Goal: Task Accomplishment & Management: Use online tool/utility

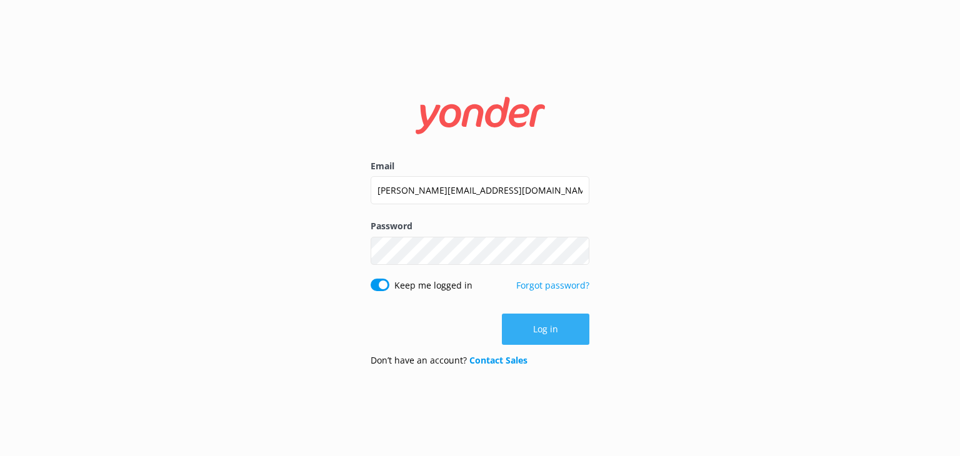
click at [559, 333] on button "Log in" at bounding box center [546, 329] width 88 height 31
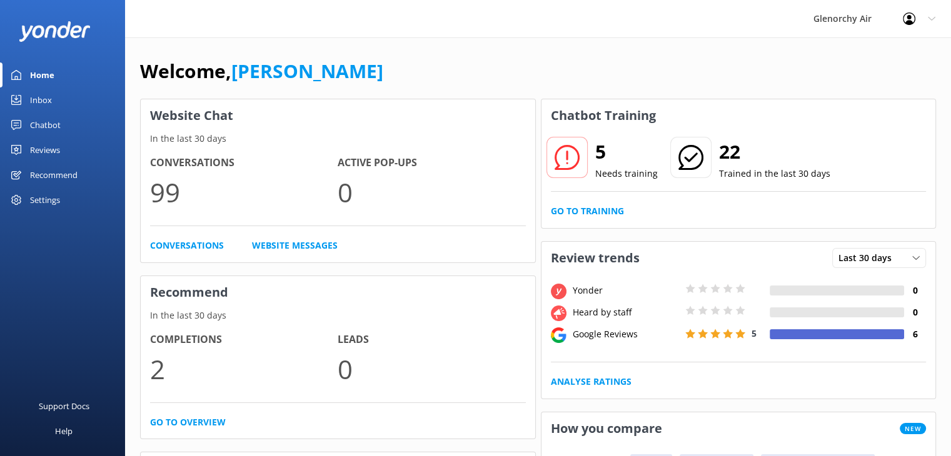
click at [46, 123] on div "Chatbot" at bounding box center [45, 125] width 31 height 25
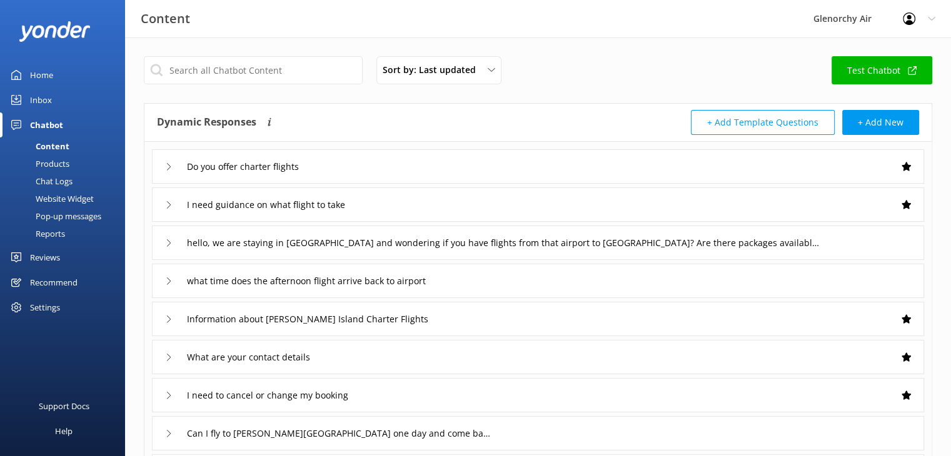
click at [48, 96] on div "Inbox" at bounding box center [41, 100] width 22 height 25
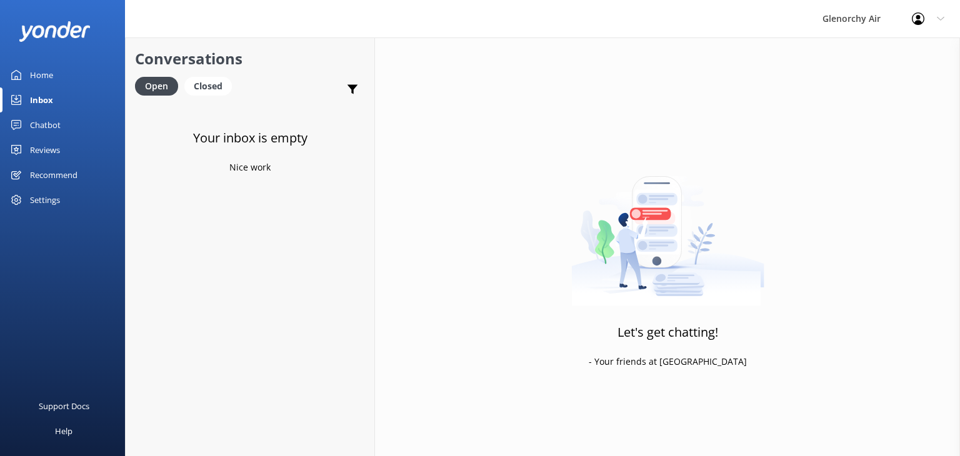
click at [47, 73] on div "Home" at bounding box center [41, 75] width 23 height 25
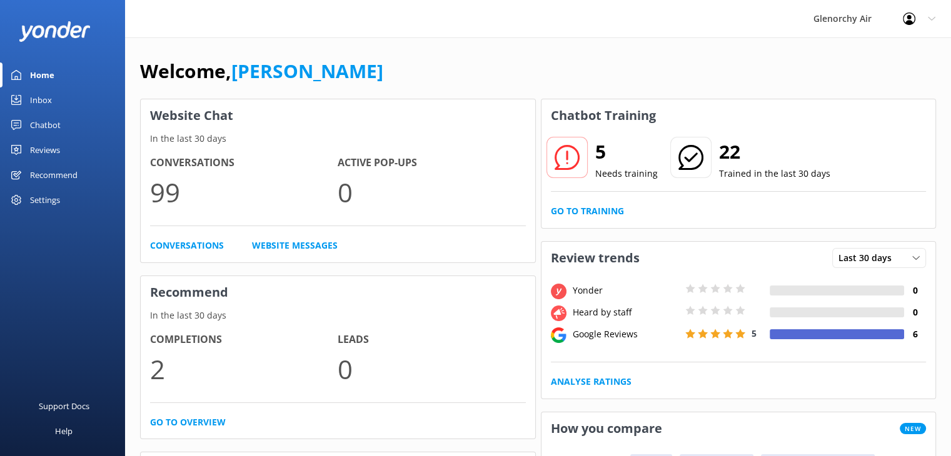
click at [72, 176] on div "Recommend" at bounding box center [54, 175] width 48 height 25
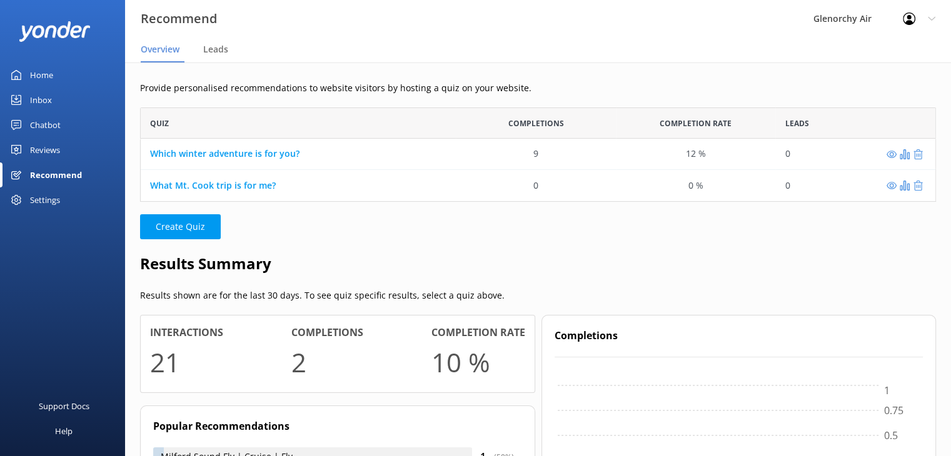
scroll to position [10, 10]
click at [53, 147] on div "Reviews" at bounding box center [45, 150] width 30 height 25
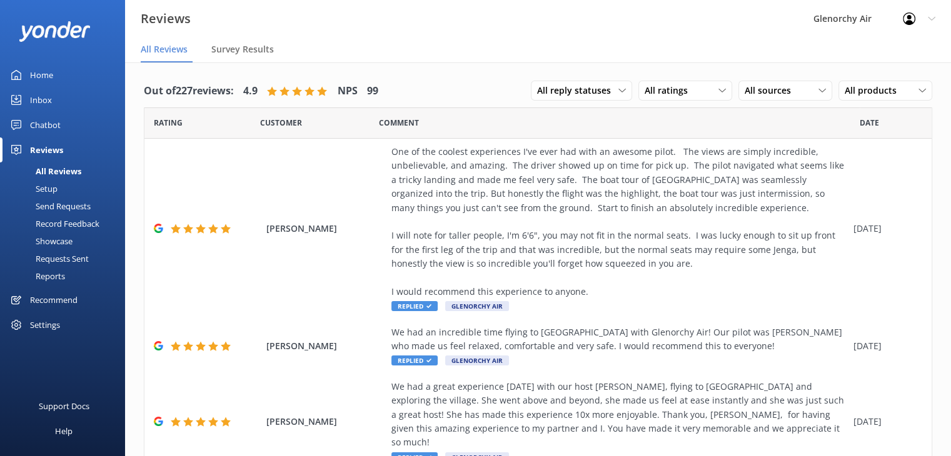
click at [46, 124] on div "Chatbot" at bounding box center [45, 125] width 31 height 25
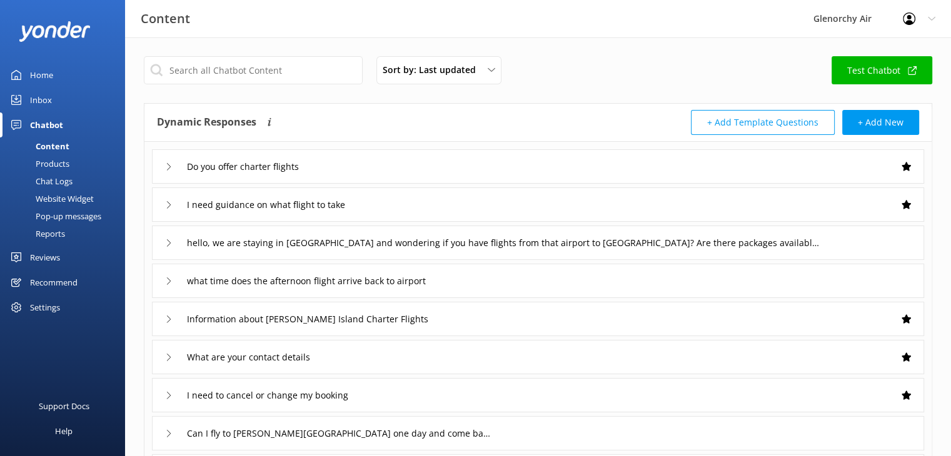
click at [49, 101] on div "Inbox" at bounding box center [41, 100] width 22 height 25
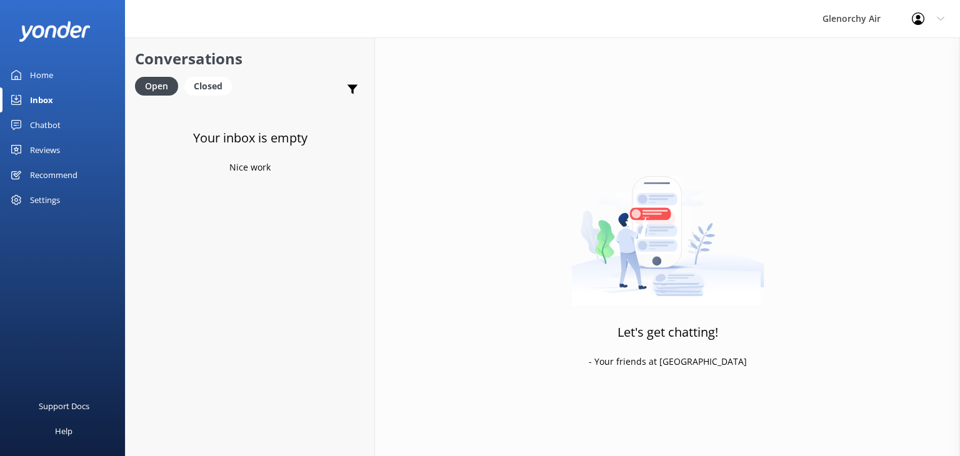
click at [50, 86] on div "Home" at bounding box center [41, 75] width 23 height 25
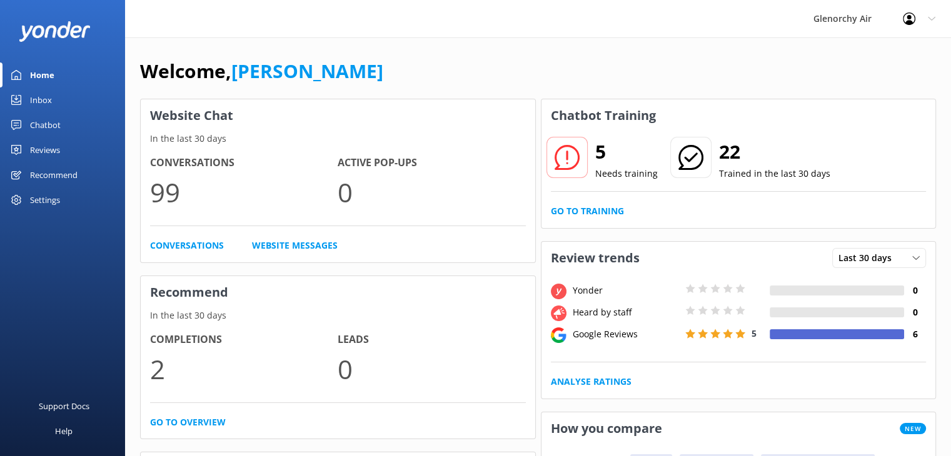
click at [932, 22] on icon at bounding box center [932, 19] width 8 height 8
click at [633, 66] on div "Welcome, [PERSON_NAME]" at bounding box center [538, 77] width 796 height 43
click at [34, 101] on div "Inbox" at bounding box center [41, 100] width 22 height 25
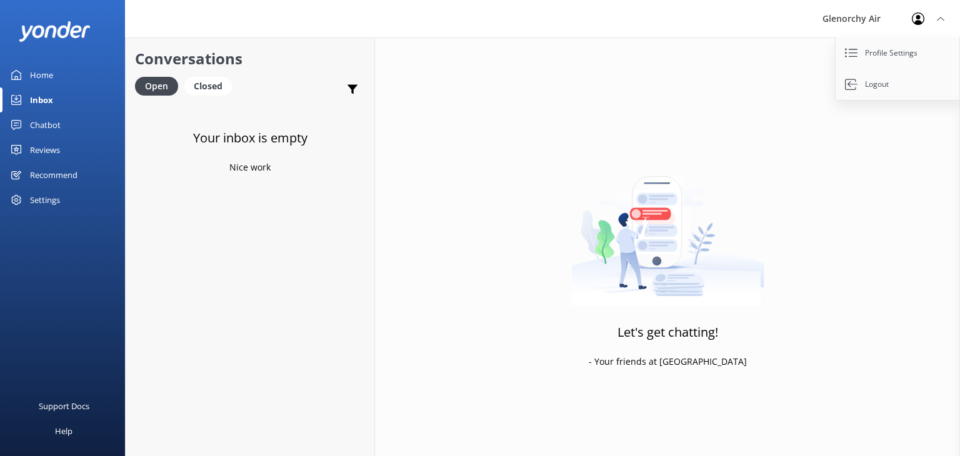
click at [41, 116] on div "Chatbot" at bounding box center [45, 125] width 31 height 25
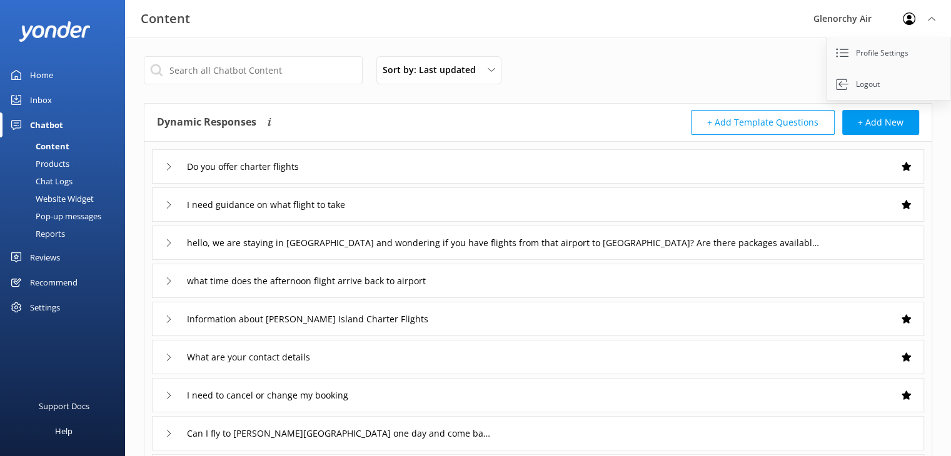
click at [65, 211] on div "Pop-up messages" at bounding box center [55, 217] width 94 height 18
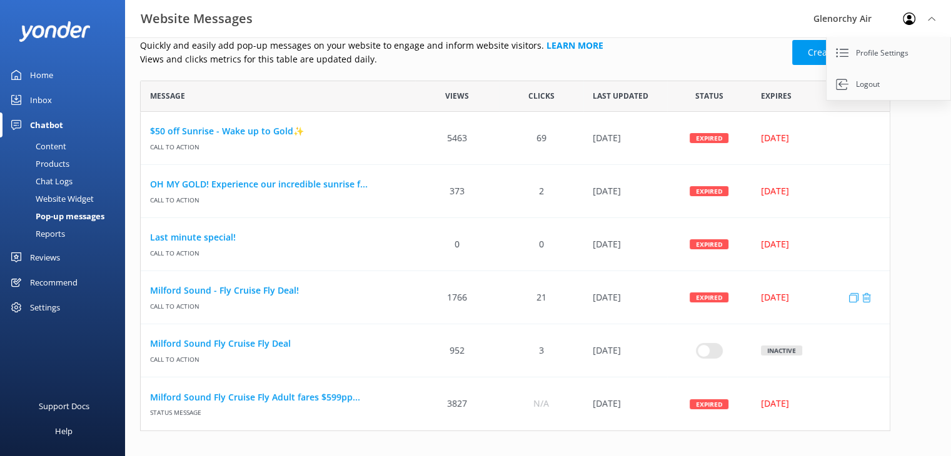
scroll to position [16, 0]
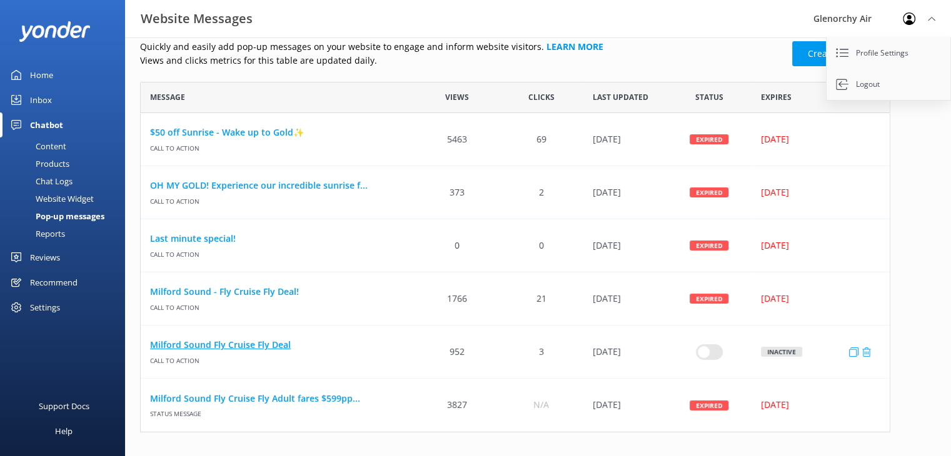
click at [270, 348] on link "Milford Sound Fly Cruise Fly Deal" at bounding box center [278, 345] width 256 height 14
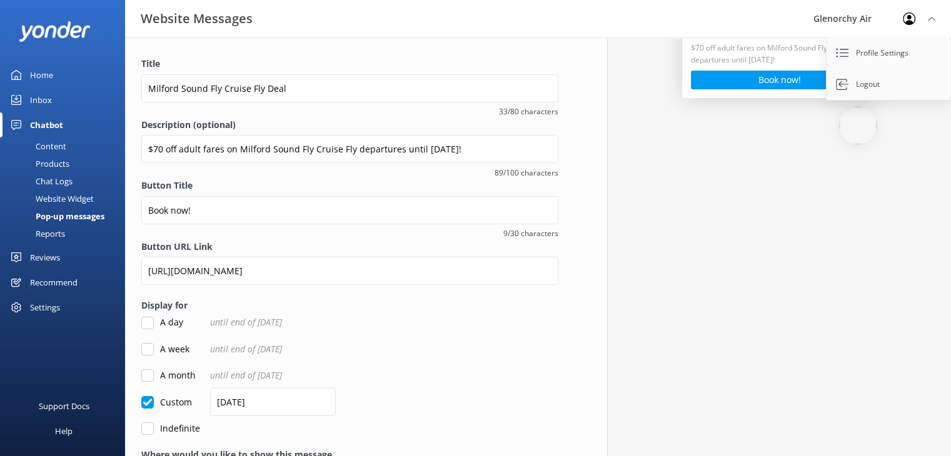
scroll to position [154, 0]
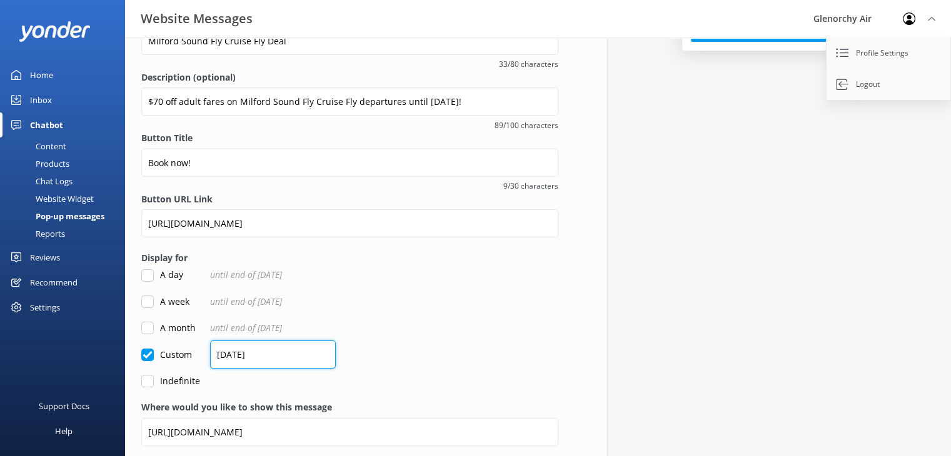
click at [226, 354] on input "[DATE]" at bounding box center [273, 355] width 126 height 28
type input "[DATE]"
click at [380, 353] on div "Custom [DATE]" at bounding box center [349, 355] width 417 height 14
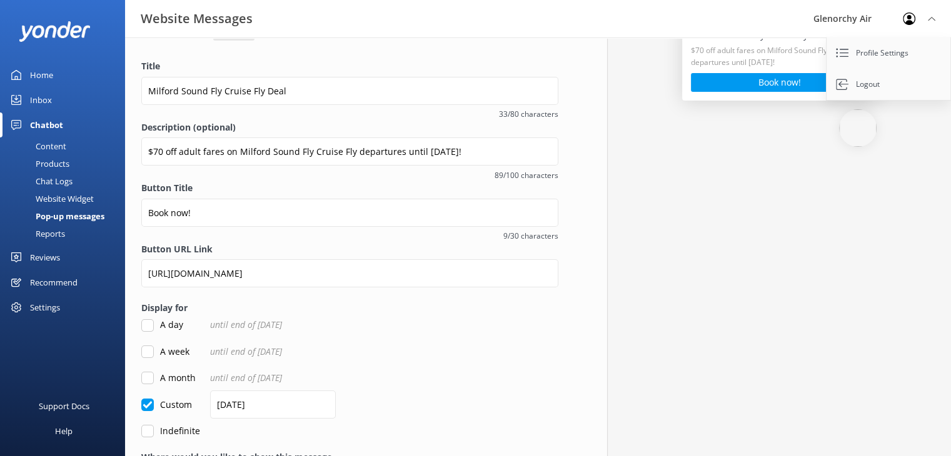
scroll to position [4, 0]
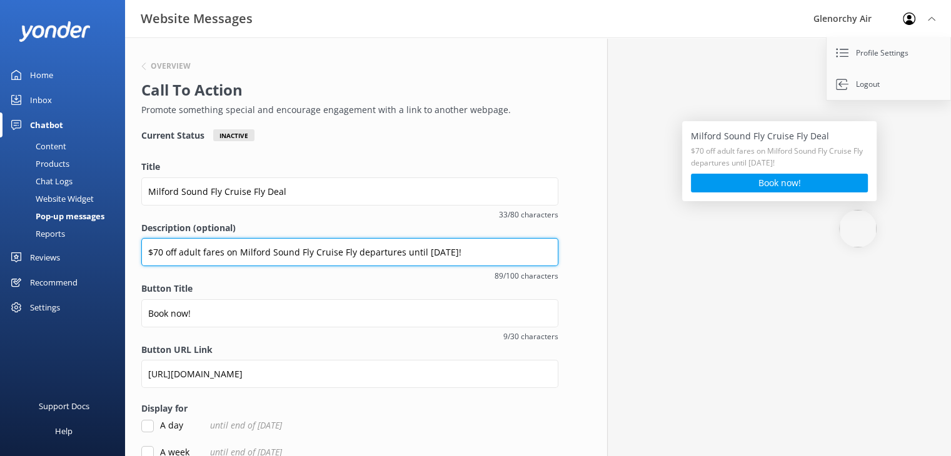
click at [423, 256] on input "$70 off adult fares on Milford Sound Fly Cruise Fly departures until [DATE]!" at bounding box center [349, 252] width 417 height 28
drag, startPoint x: 523, startPoint y: 251, endPoint x: 423, endPoint y: 253, distance: 99.4
click at [423, 253] on input "$70 off adult fares on Milford Sound Fly Cruise Fly departures until [DATE]!" at bounding box center [349, 252] width 417 height 28
click at [486, 251] on input "$70 off adult fares on Milford Sound Fly Cruise Fly departures until [DATE]" at bounding box center [349, 252] width 417 height 28
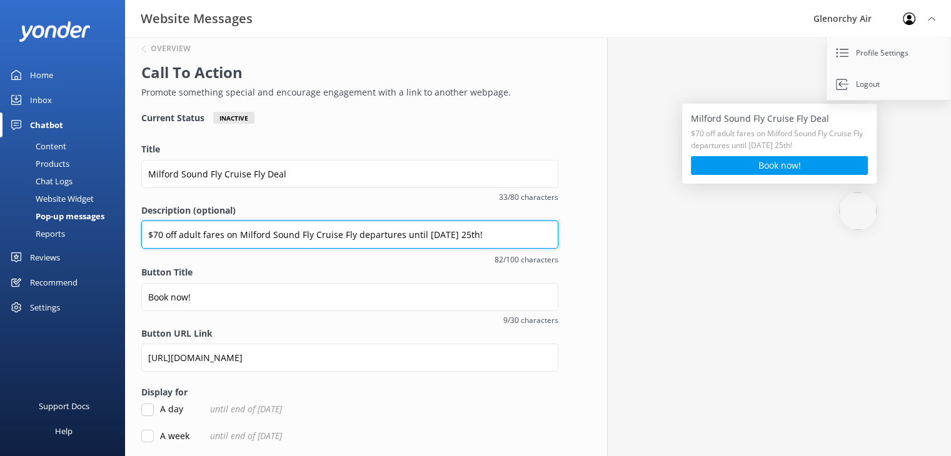
scroll to position [22, 0]
click at [400, 234] on input "$70 off adult fares on Milford Sound Fly Cruise Fly departures until [DATE] 25t…" at bounding box center [349, 234] width 417 height 28
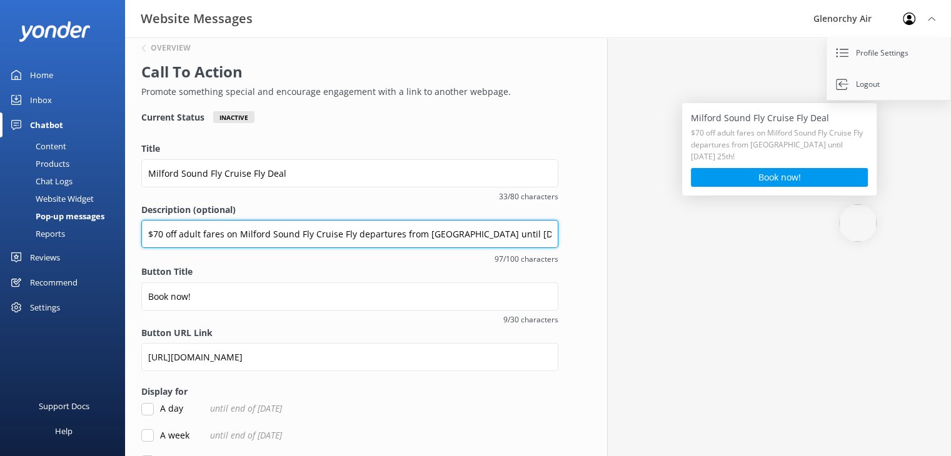
click at [450, 234] on input "$70 off adult fares on Milford Sound Fly Cruise Fly departures from [GEOGRAPHIC…" at bounding box center [349, 234] width 417 height 28
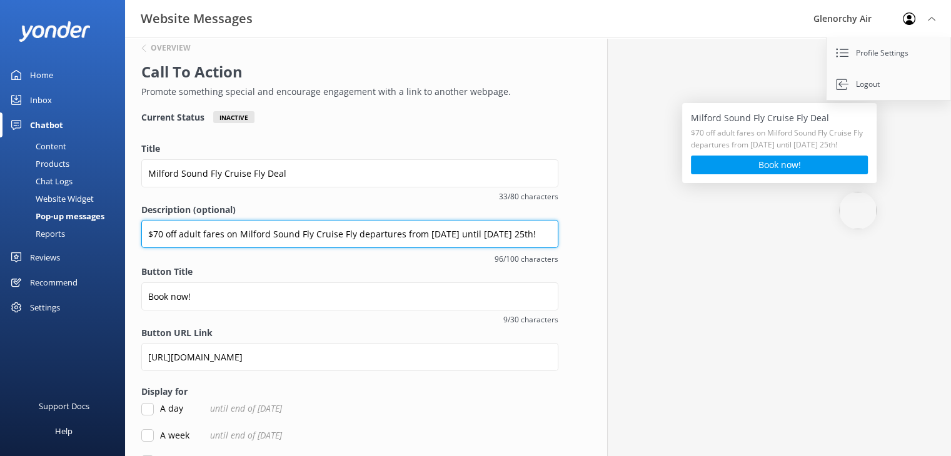
click at [485, 233] on input "$70 off adult fares on Milford Sound Fly Cruise Fly departures from [DATE] unti…" at bounding box center [349, 234] width 417 height 28
click at [463, 234] on input "$70 off adult fares on Milford Sound Fly Cruise Fly departures from [DATE] unti…" at bounding box center [349, 234] width 417 height 28
click at [446, 228] on input "$70 off adult fares on Milford Sound Fly Cruise Fly departures from [DATE] unti…" at bounding box center [349, 234] width 417 height 28
click at [459, 233] on input "$70 off adult fares on Milford Sound Fly Cruise Fly departures from [DATE] unti…" at bounding box center [349, 234] width 417 height 28
drag, startPoint x: 348, startPoint y: 236, endPoint x: 303, endPoint y: 236, distance: 45.0
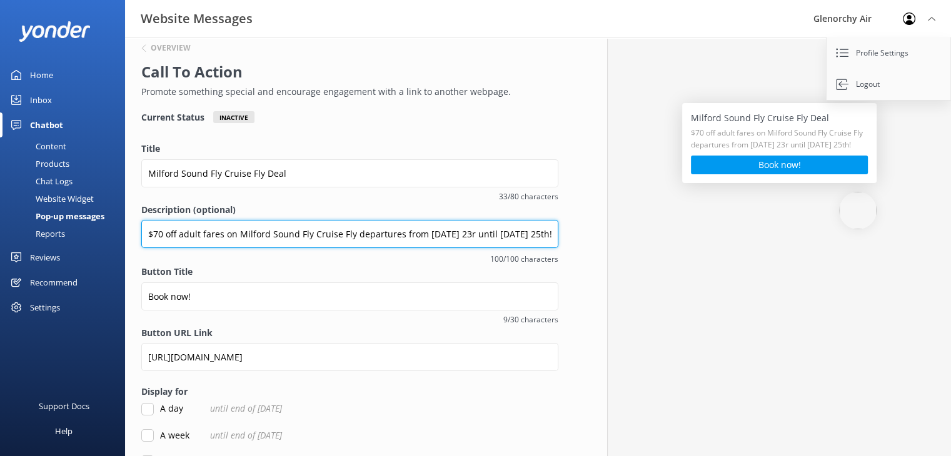
click at [303, 236] on input "$70 off adult fares on Milford Sound Fly Cruise Fly departures from [DATE] 23r …" at bounding box center [349, 234] width 417 height 28
click at [363, 229] on input "$70 off adult fares on Milford Sound Fly Cruise Fly departures from [DATE] 23r …" at bounding box center [349, 234] width 417 height 28
drag, startPoint x: 220, startPoint y: 234, endPoint x: 181, endPoint y: 238, distance: 39.6
click at [181, 238] on input "$70 off adult fares on Milford Sound Fly Cruise Fly departures from [DATE] 23r …" at bounding box center [349, 234] width 417 height 28
click at [433, 233] on input "$70 off - on Milford Sound Fly Cruise Fly departures from [DATE] 23r until [DAT…" at bounding box center [349, 234] width 417 height 28
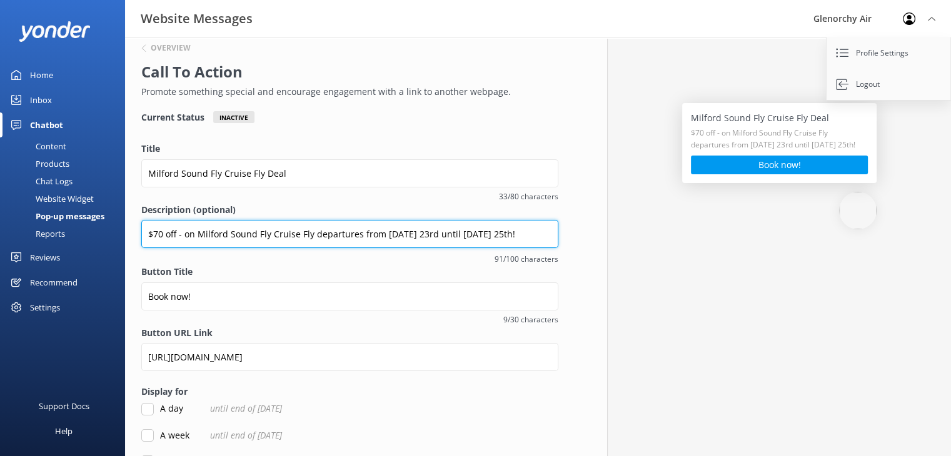
click at [534, 236] on input "$70 off - on Milford Sound Fly Cruise Fly departures from [DATE] 23rd until [DA…" at bounding box center [349, 234] width 417 height 28
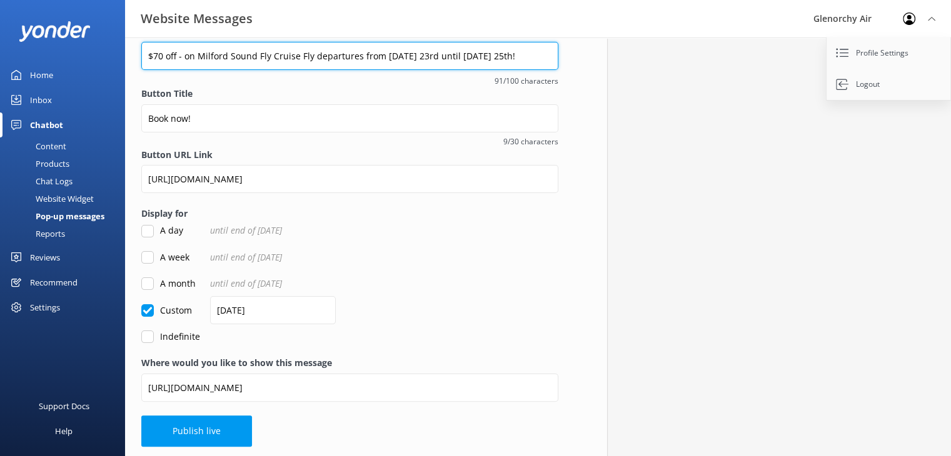
scroll to position [203, 0]
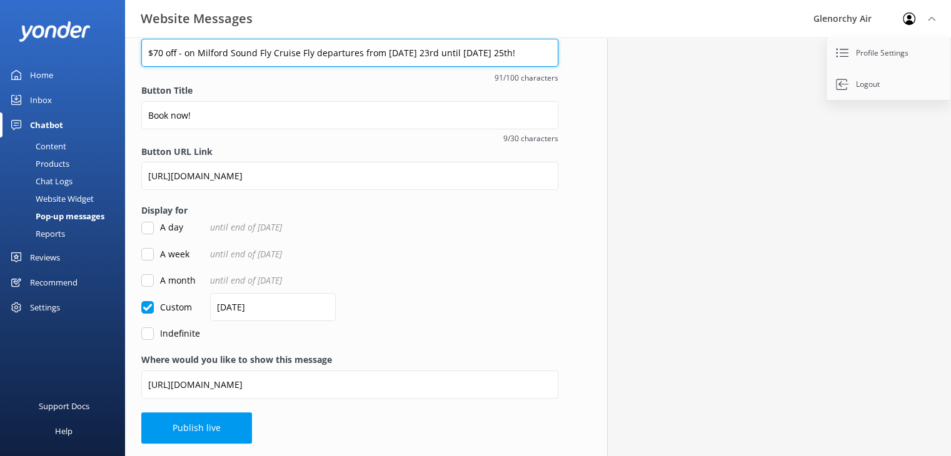
type input "$70 off - on Milford Sound Fly Cruise Fly departures from [DATE] 23rd until [DA…"
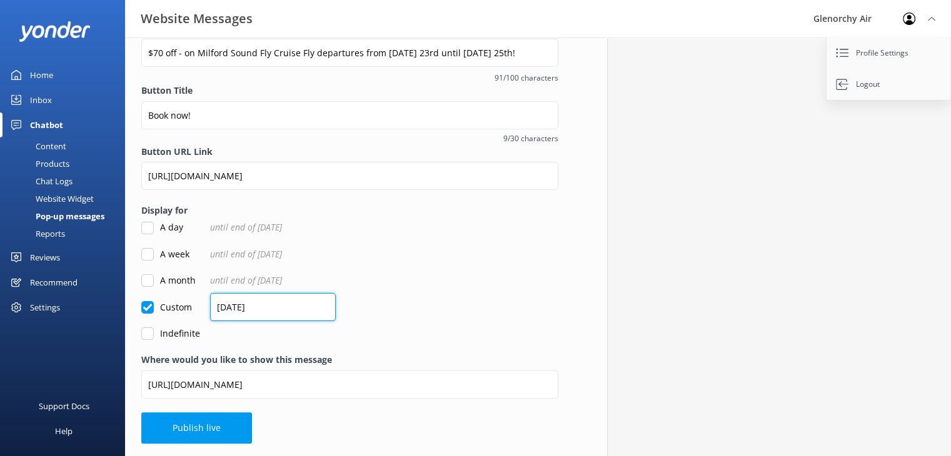
click at [228, 308] on input "[DATE]" at bounding box center [273, 307] width 126 height 28
type input "[DATE]"
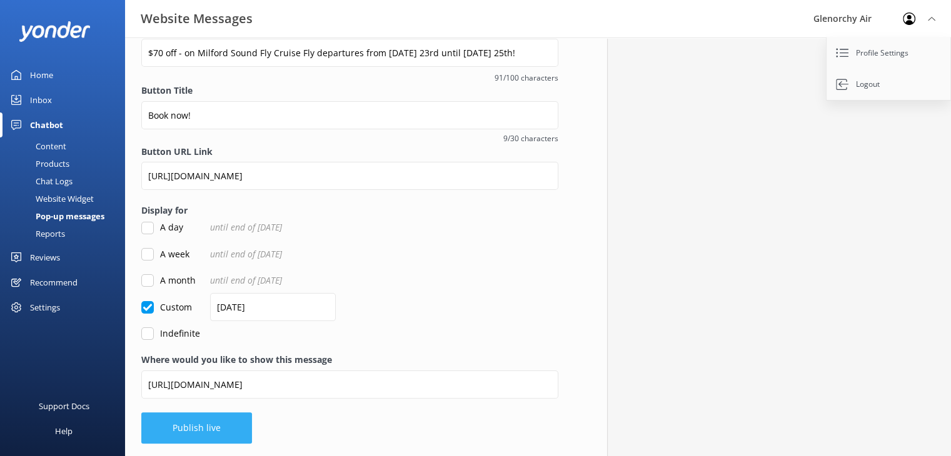
click at [208, 433] on button "Publish live" at bounding box center [196, 428] width 111 height 31
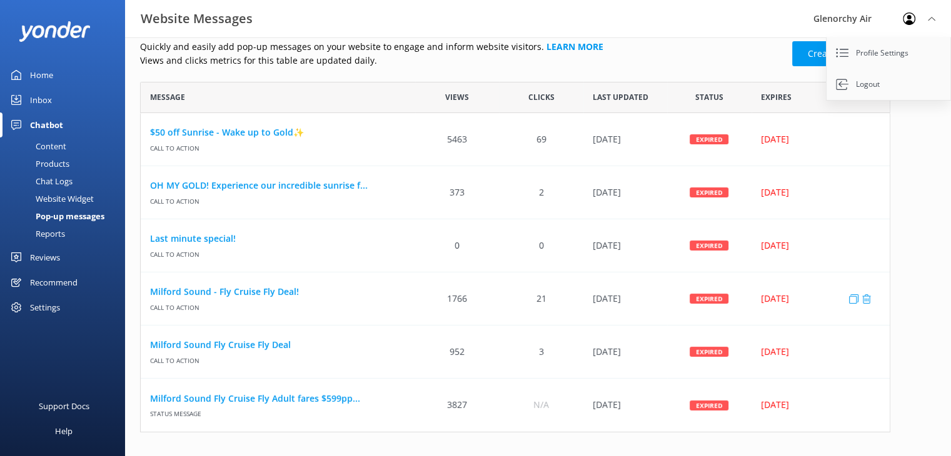
scroll to position [15, 0]
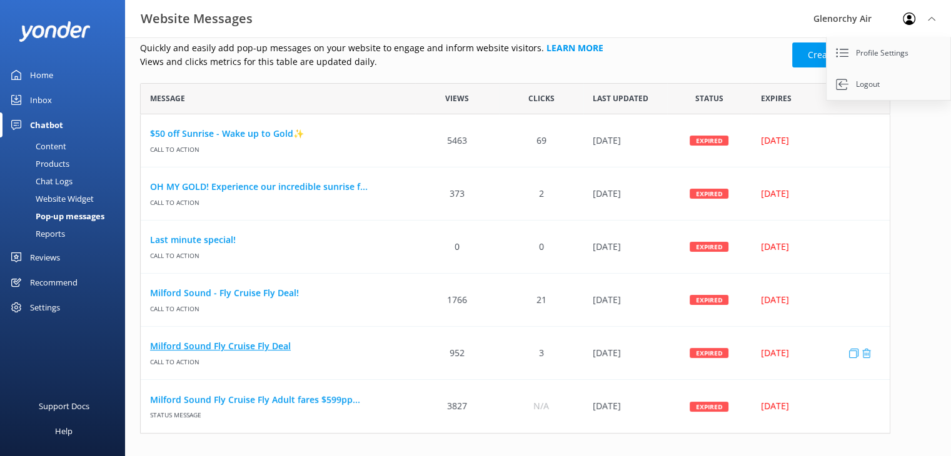
click at [223, 346] on link "Milford Sound Fly Cruise Fly Deal" at bounding box center [278, 347] width 256 height 14
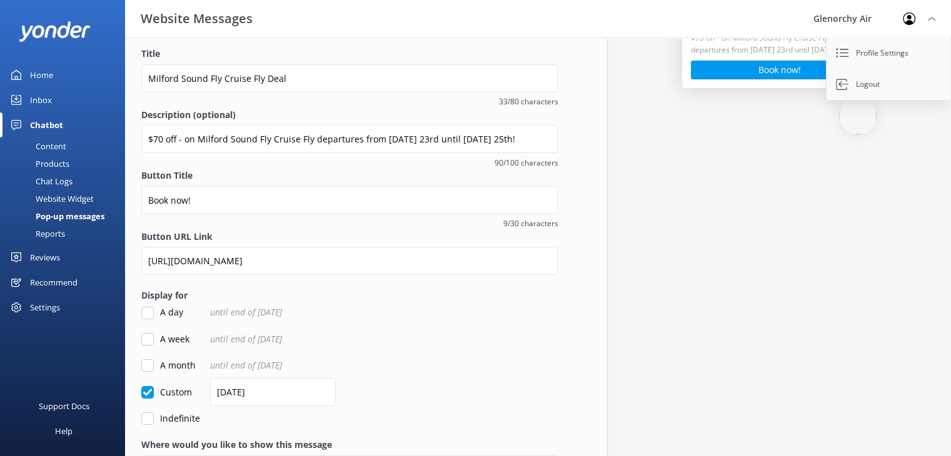
scroll to position [202, 0]
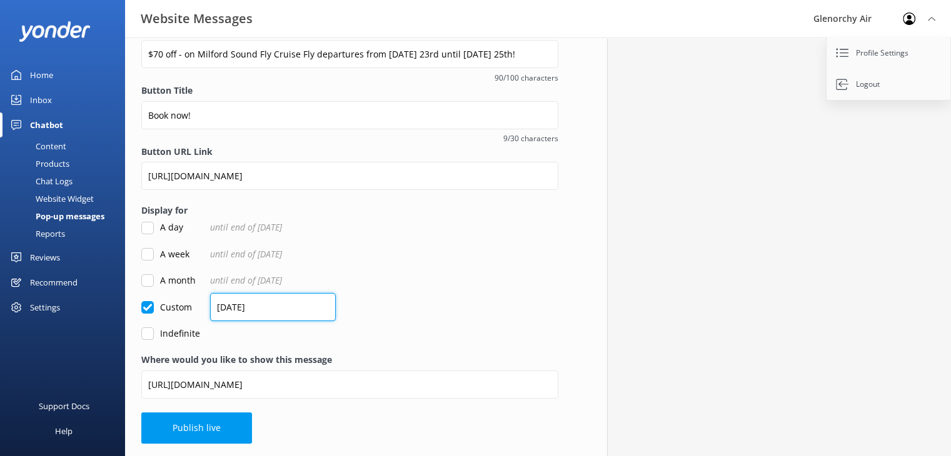
click at [280, 306] on input "[DATE]" at bounding box center [273, 307] width 126 height 28
click at [284, 310] on input "[DATE]" at bounding box center [273, 307] width 126 height 28
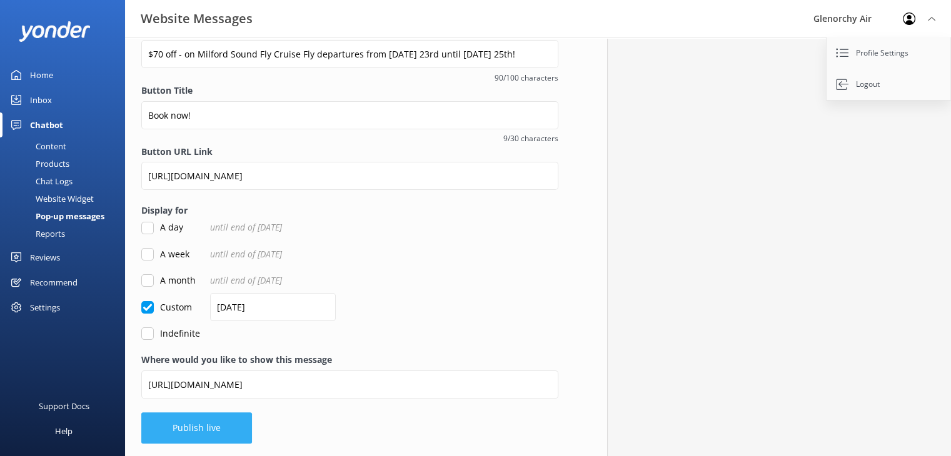
click at [209, 427] on button "Publish live" at bounding box center [196, 428] width 111 height 31
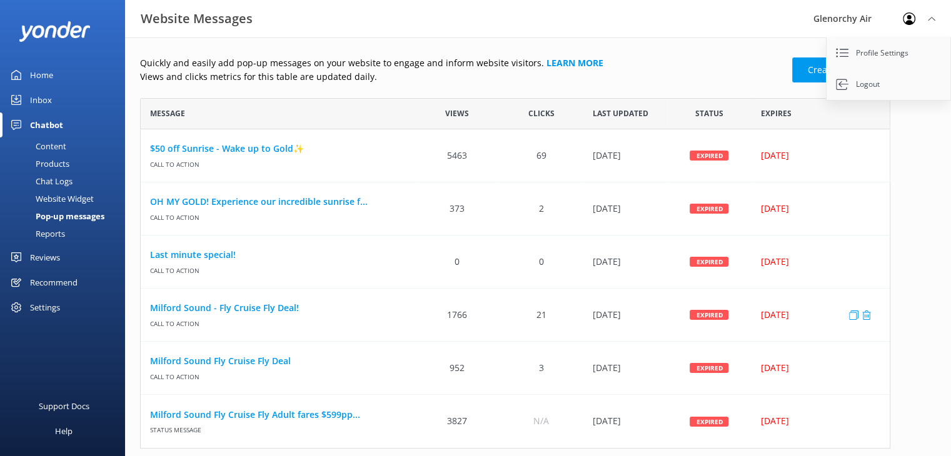
scroll to position [18, 0]
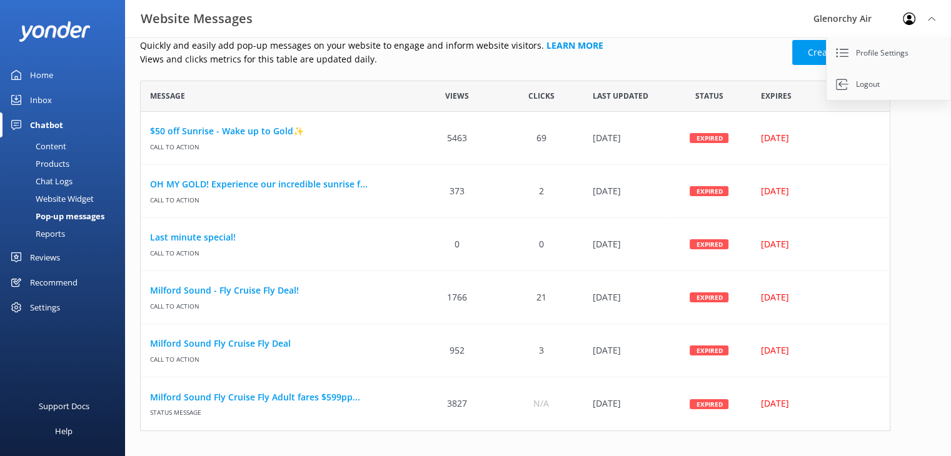
click at [918, 307] on div "Quickly and easily add pop-up messages on your website to engage and inform web…" at bounding box center [538, 238] width 826 height 436
click at [779, 24] on div "Website Messages Glenorchy Air Profile Settings Logout" at bounding box center [475, 19] width 951 height 38
click at [926, 248] on div "Quickly and easily add pop-up messages on your website to engage and inform web…" at bounding box center [538, 238] width 826 height 436
click at [237, 348] on link "Milford Sound Fly Cruise Fly Deal" at bounding box center [278, 344] width 256 height 14
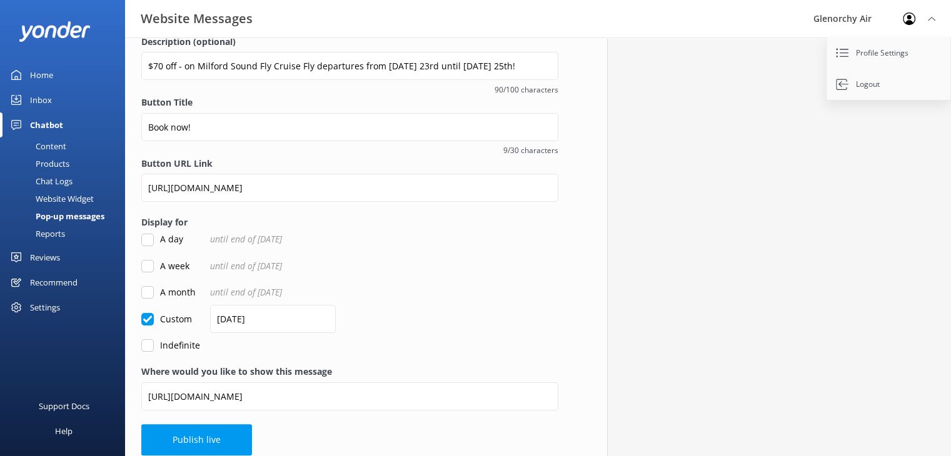
scroll to position [191, 0]
click at [152, 348] on input "Indefinite" at bounding box center [147, 344] width 13 height 13
checkbox input "true"
click at [149, 319] on input "Custom" at bounding box center [147, 318] width 13 height 13
checkbox input "true"
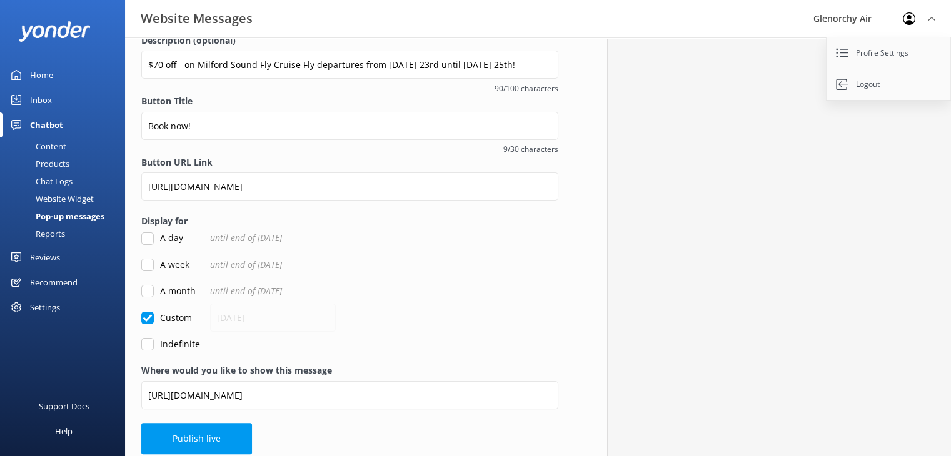
checkbox input "false"
click at [224, 320] on input "[DATE]" at bounding box center [273, 318] width 126 height 28
click at [226, 316] on input "[DATE]" at bounding box center [273, 318] width 126 height 28
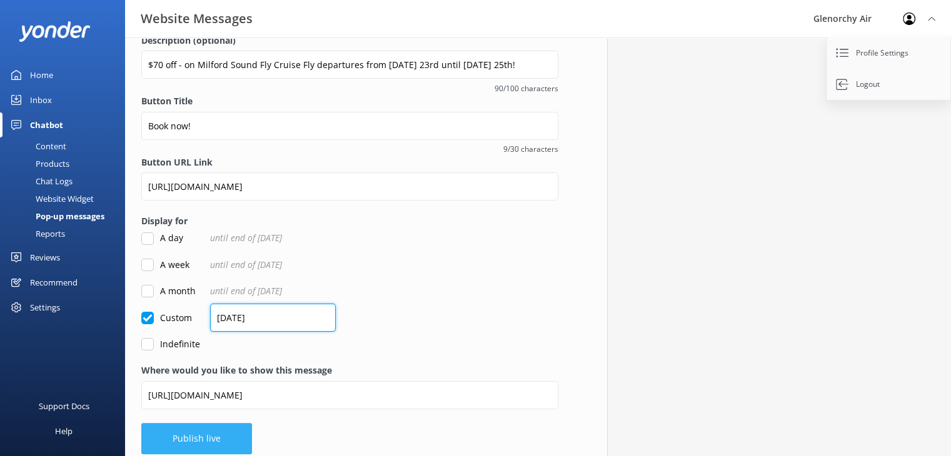
type input "[DATE]"
click at [204, 440] on button "Publish live" at bounding box center [196, 438] width 111 height 31
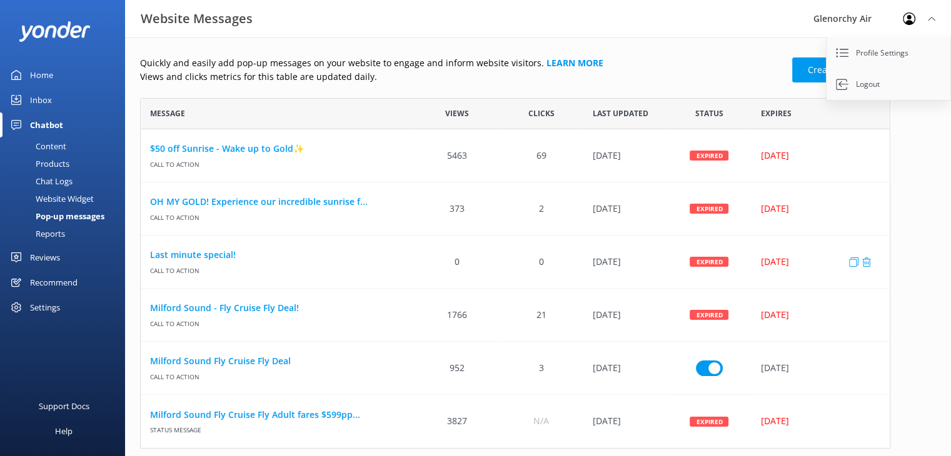
scroll to position [18, 0]
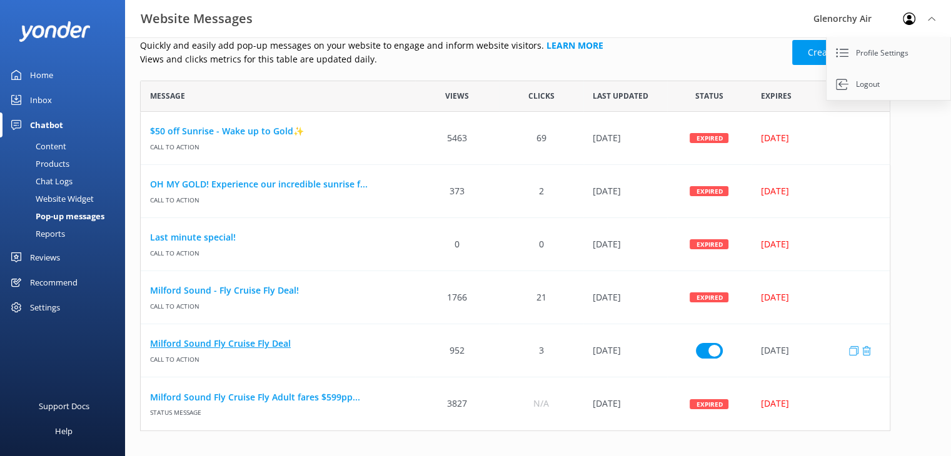
click at [193, 343] on link "Milford Sound Fly Cruise Fly Deal" at bounding box center [278, 344] width 256 height 14
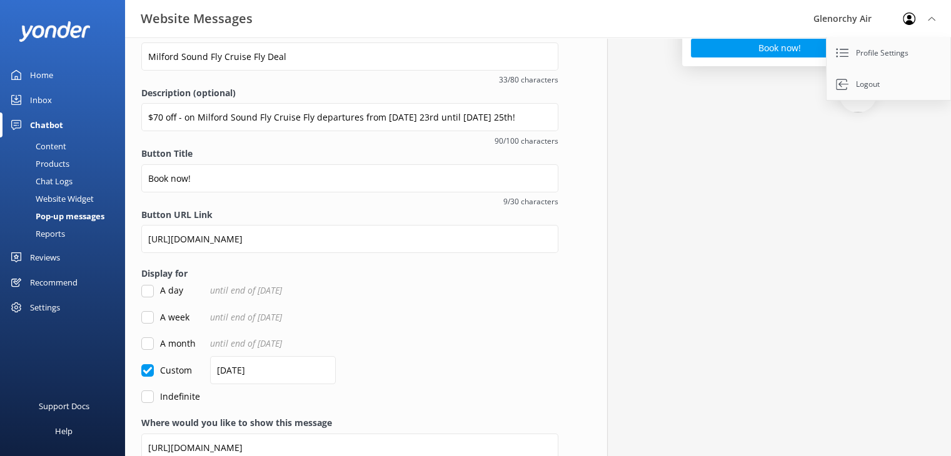
scroll to position [159, 0]
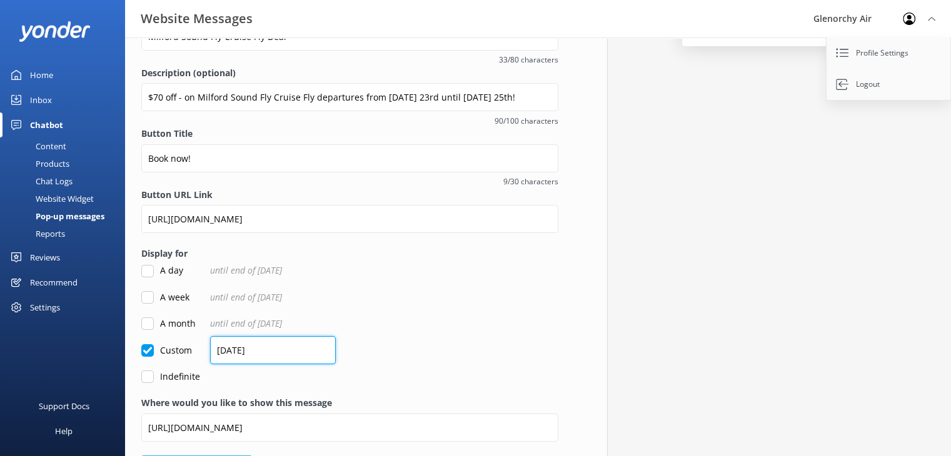
click at [227, 351] on input "[DATE]" at bounding box center [273, 350] width 126 height 28
type input "[DATE]"
click at [443, 351] on div "Custom [DATE]" at bounding box center [349, 351] width 417 height 14
click at [614, 331] on div "Milford Sound Fly Cruise Fly Deal $70 off - on Milford Sound Fly Cruise Fly dep…" at bounding box center [779, 189] width 344 height 621
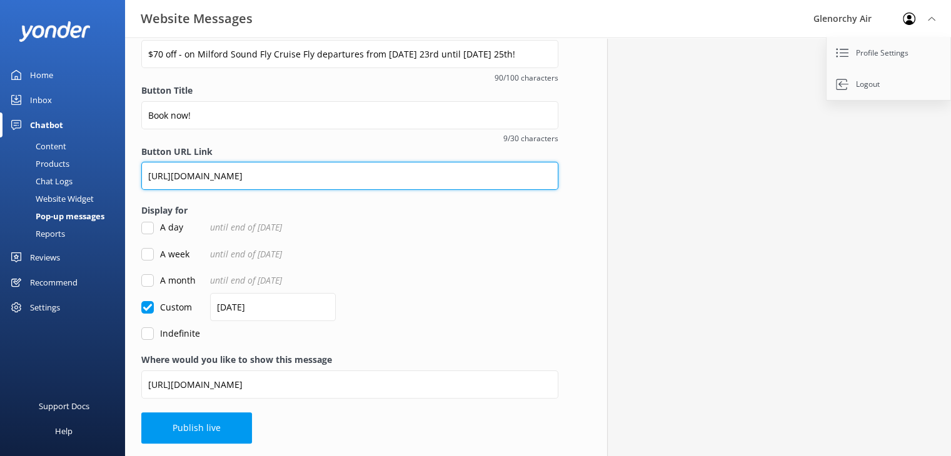
click at [490, 178] on input "[URL][DOMAIN_NAME]" at bounding box center [349, 176] width 417 height 28
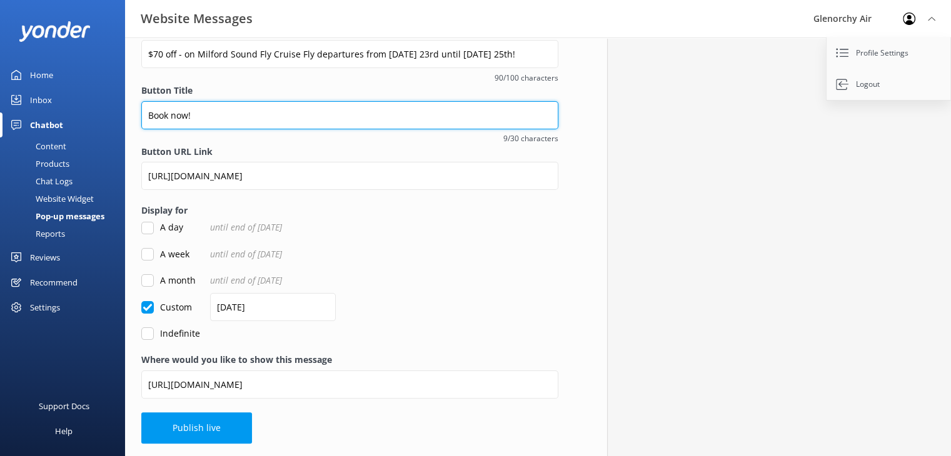
click at [274, 119] on input "Book now!" at bounding box center [349, 115] width 417 height 28
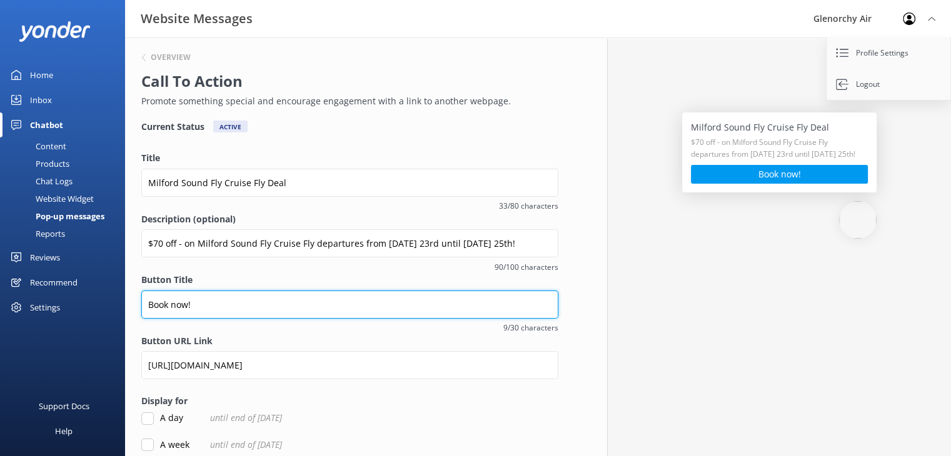
scroll to position [20, 0]
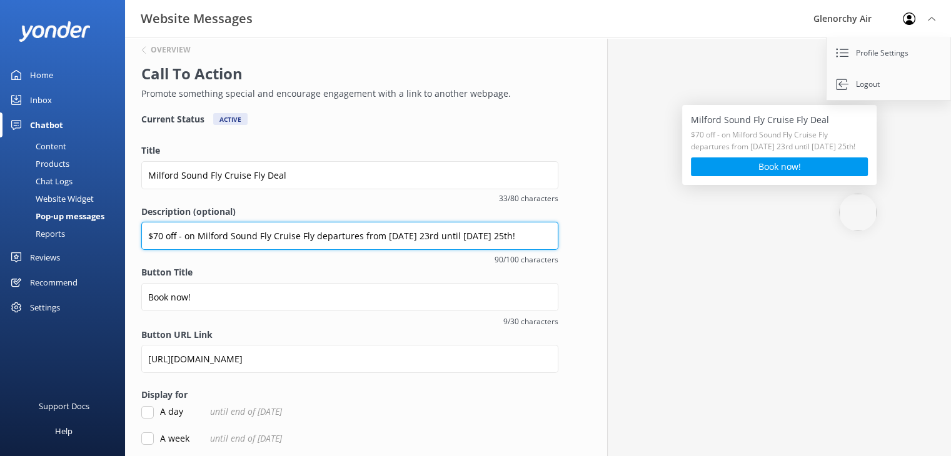
drag, startPoint x: 310, startPoint y: 236, endPoint x: 266, endPoint y: 236, distance: 43.1
click at [266, 236] on input "$70 off - on Milford Sound Fly Cruise Fly departures from [DATE] 23rd until [DA…" at bounding box center [349, 236] width 417 height 28
click at [254, 240] on input "$70 off - on Milford Sound Fly Cruise Fly departures from [DATE] 23rd until [DA…" at bounding box center [349, 236] width 417 height 28
drag, startPoint x: 357, startPoint y: 235, endPoint x: 306, endPoint y: 233, distance: 50.7
click at [306, 233] on input "$70 off - on Milford Sound Fly Cruise Fly departures from [DATE] 23rd until [DA…" at bounding box center [349, 236] width 417 height 28
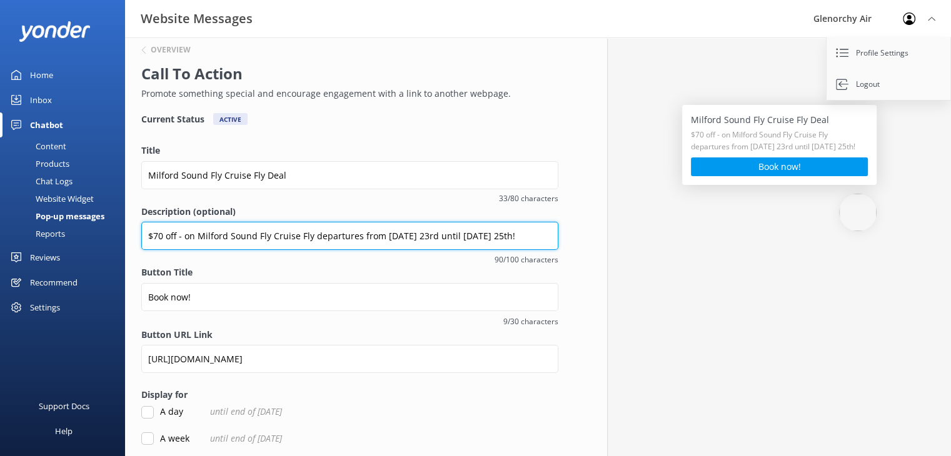
click at [317, 233] on input "$70 off - on Milford Sound Fly Cruise Fly departures from [DATE] 23rd until [DA…" at bounding box center [349, 236] width 417 height 28
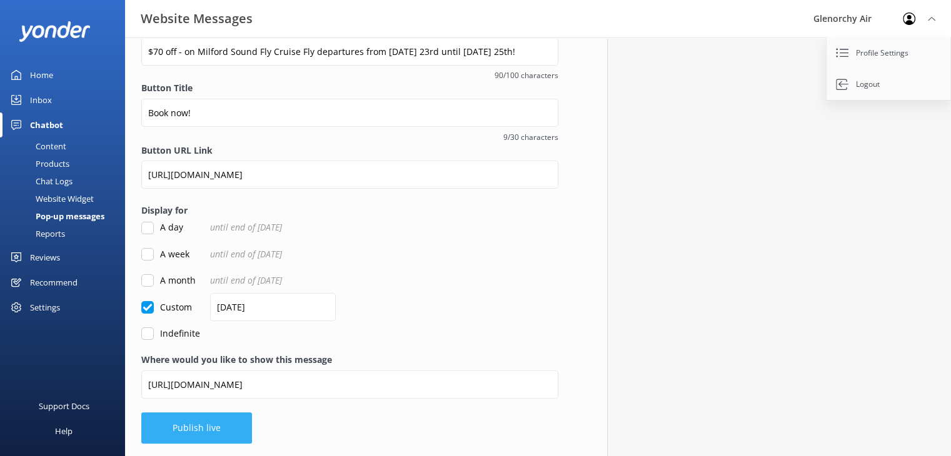
click at [198, 430] on button "Publish live" at bounding box center [196, 428] width 111 height 31
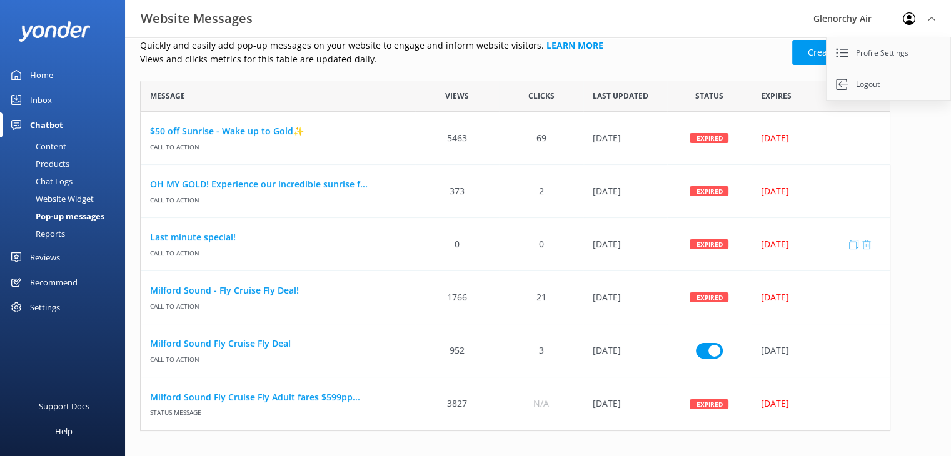
scroll to position [16, 0]
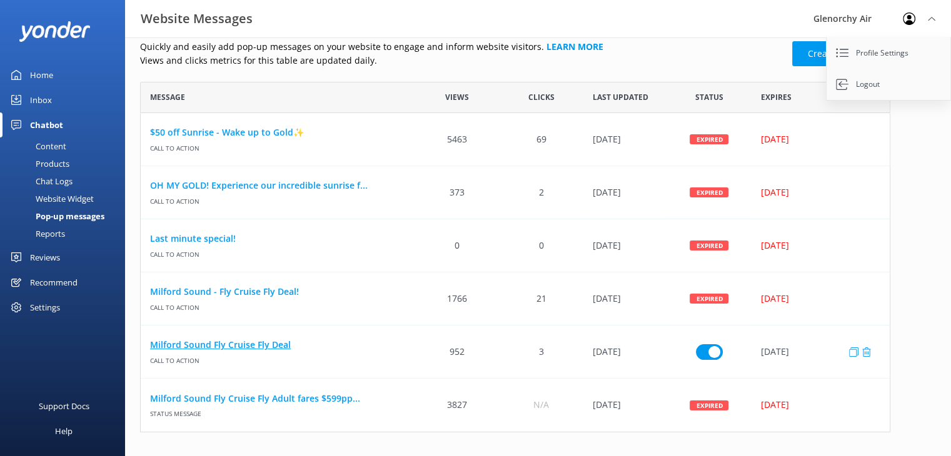
click at [273, 349] on link "Milford Sound Fly Cruise Fly Deal" at bounding box center [278, 345] width 256 height 14
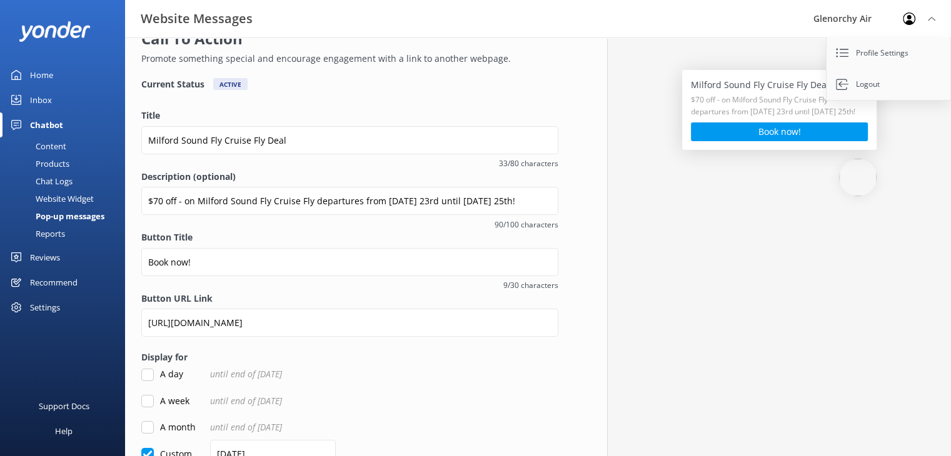
scroll to position [55, 0]
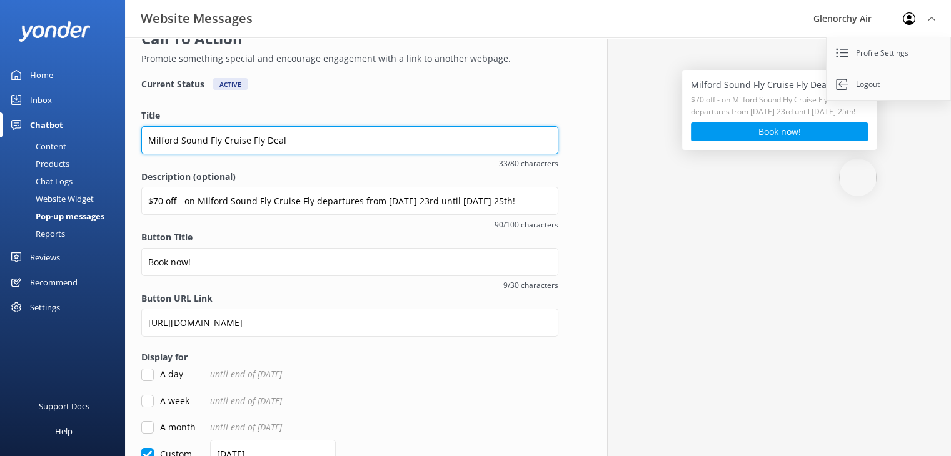
drag, startPoint x: 302, startPoint y: 143, endPoint x: 246, endPoint y: 136, distance: 56.1
click at [246, 136] on input "Milford Sound Fly Cruise Fly Deal" at bounding box center [349, 140] width 417 height 28
click at [226, 141] on input "Milford Sound Fly cruise Fly" at bounding box center [349, 140] width 417 height 28
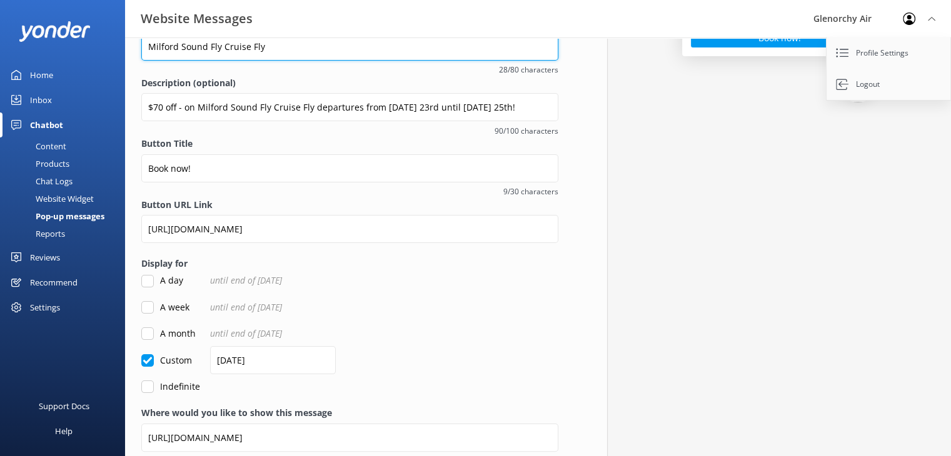
scroll to position [150, 0]
type input "Milford Sound Fly Cruise Fly"
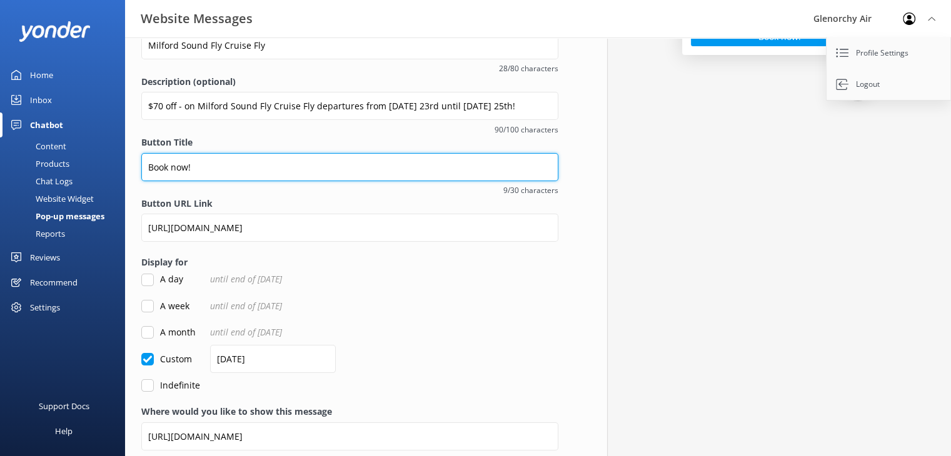
click at [258, 165] on input "Book now!" at bounding box center [349, 167] width 417 height 28
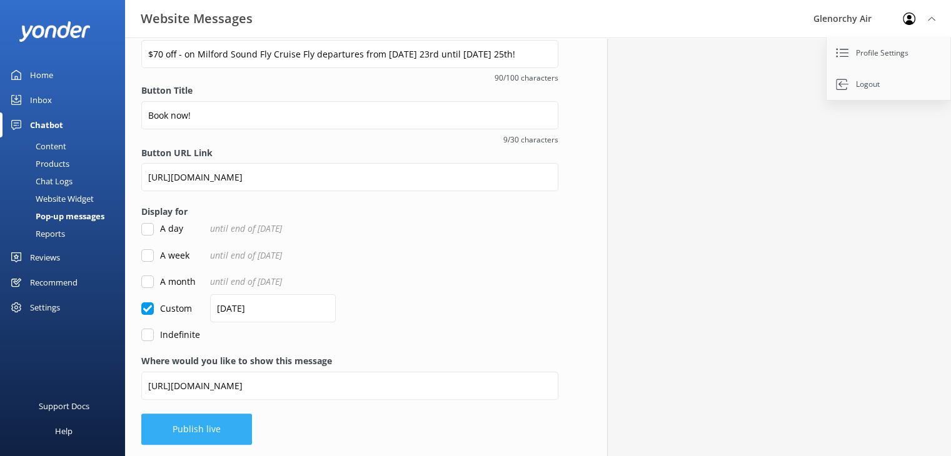
click at [190, 426] on button "Publish live" at bounding box center [196, 429] width 111 height 31
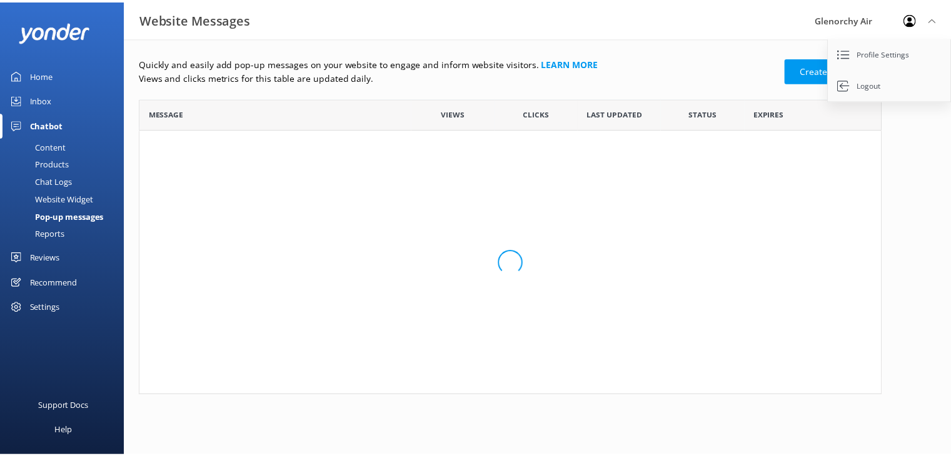
scroll to position [10, 10]
